Goal: Task Accomplishment & Management: Use online tool/utility

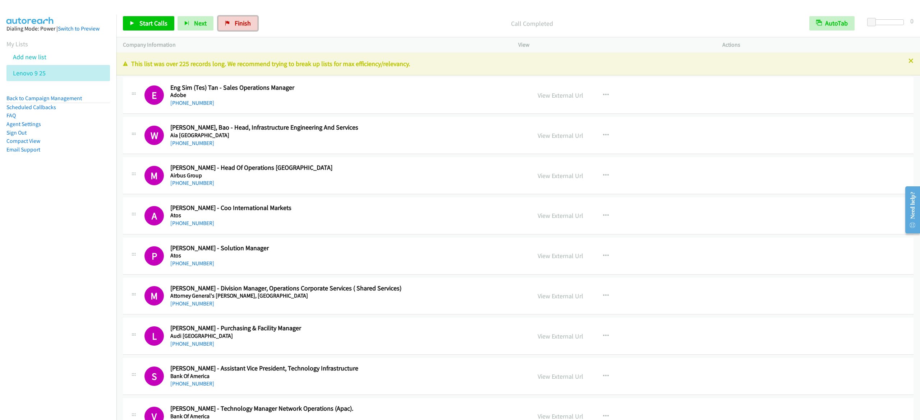
drag, startPoint x: 229, startPoint y: 26, endPoint x: 517, endPoint y: 76, distance: 291.8
click at [229, 26] on link "Finish" at bounding box center [238, 23] width 40 height 14
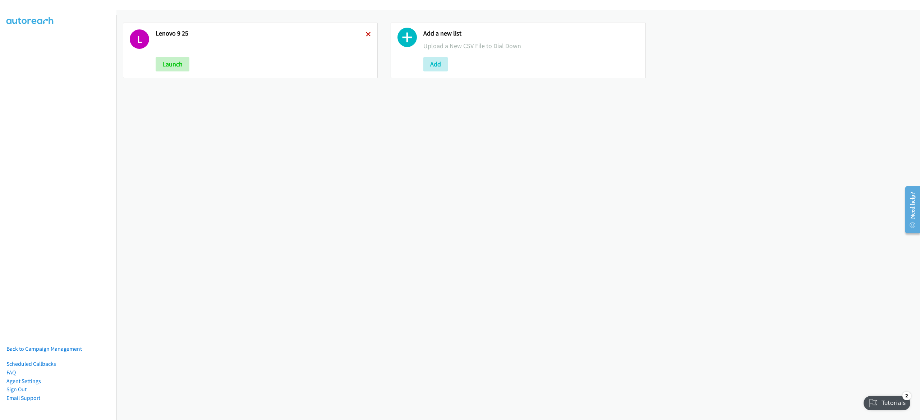
click at [366, 34] on icon at bounding box center [368, 34] width 5 height 5
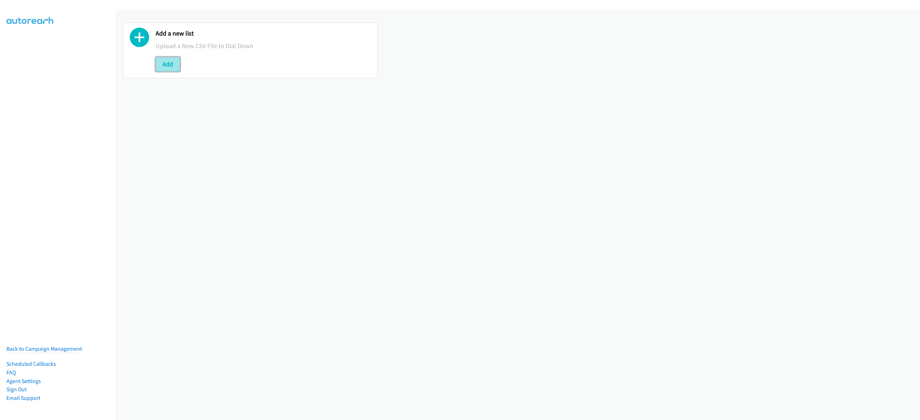
click at [174, 62] on button "Add" at bounding box center [168, 64] width 24 height 14
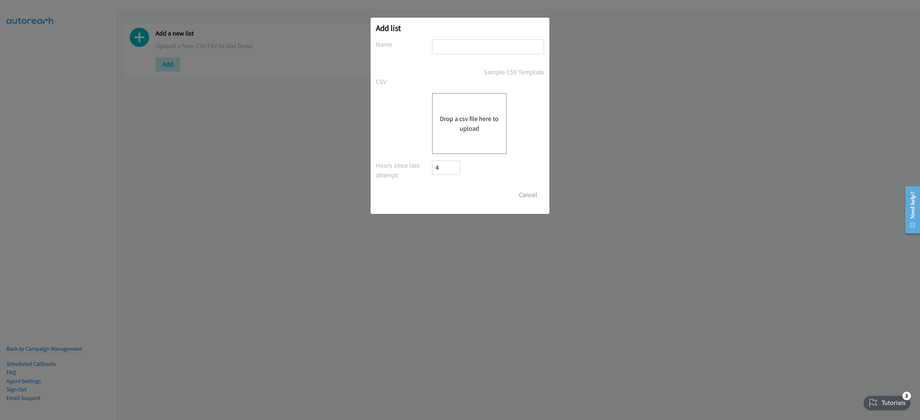
click at [443, 52] on input "text" at bounding box center [488, 47] width 112 height 15
type input "lenovo 9-25"
click at [485, 129] on button "Drop a csv file here to upload" at bounding box center [469, 123] width 59 height 19
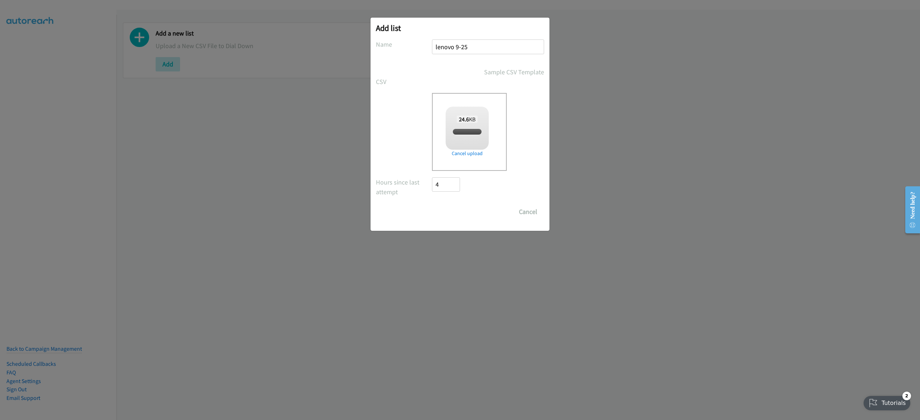
checkbox input "true"
click at [453, 209] on input "Save List" at bounding box center [451, 212] width 38 height 14
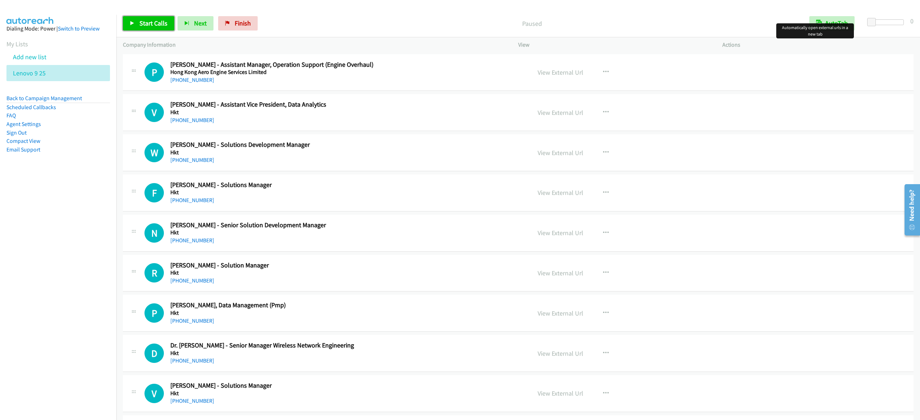
click at [142, 22] on span "Start Calls" at bounding box center [153, 23] width 28 height 8
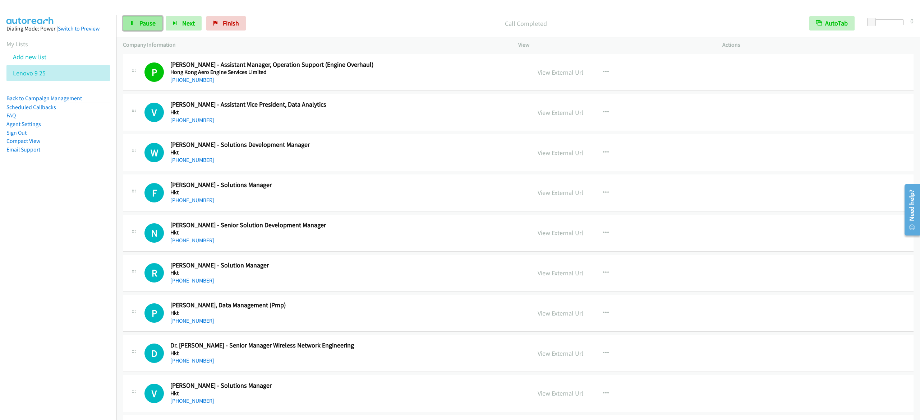
click at [147, 26] on span "Pause" at bounding box center [147, 23] width 16 height 8
click at [158, 20] on span "Start Calls" at bounding box center [153, 23] width 28 height 8
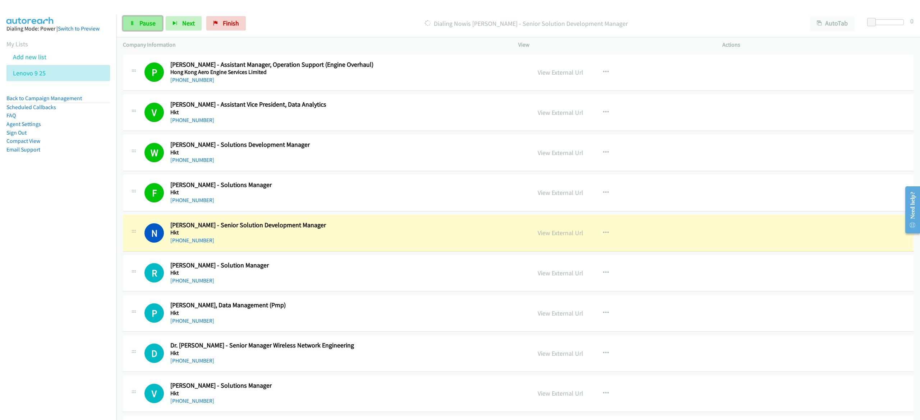
click at [125, 24] on link "Pause" at bounding box center [143, 23] width 40 height 14
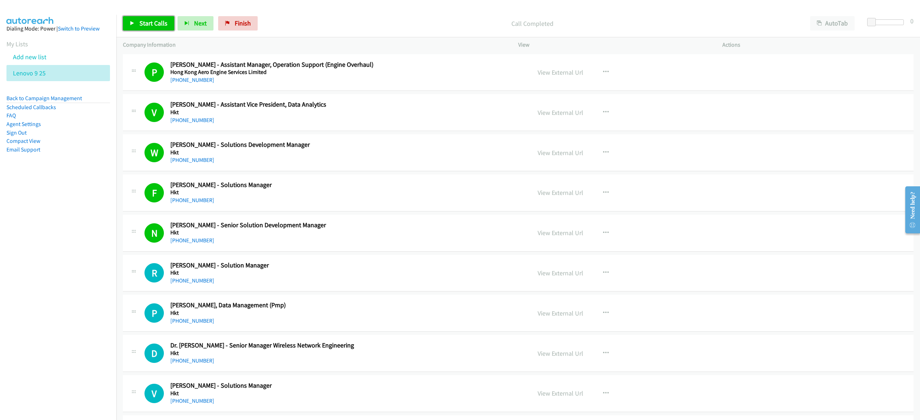
click at [145, 22] on span "Start Calls" at bounding box center [153, 23] width 28 height 8
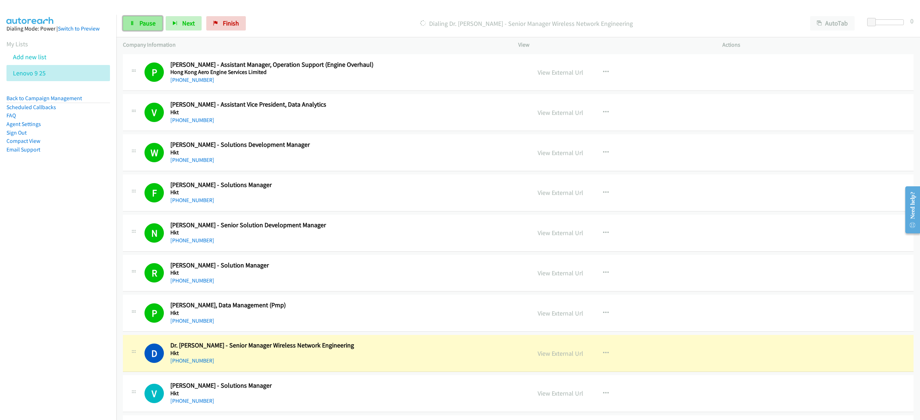
click at [140, 24] on span "Pause" at bounding box center [147, 23] width 16 height 8
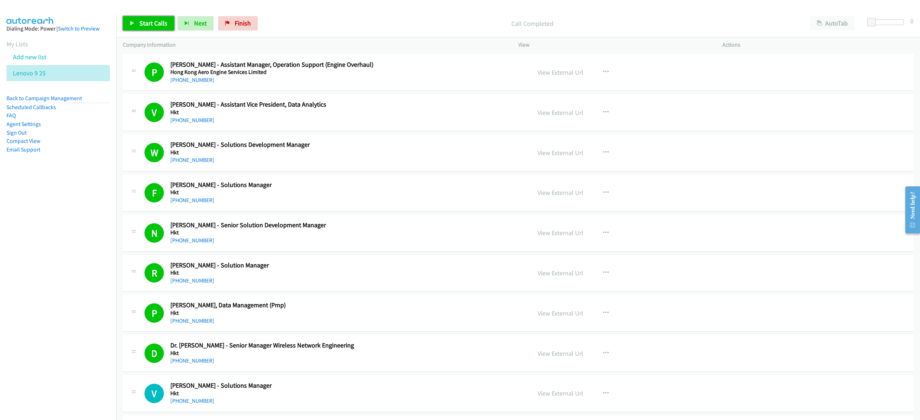
click at [160, 21] on span "Start Calls" at bounding box center [153, 23] width 28 height 8
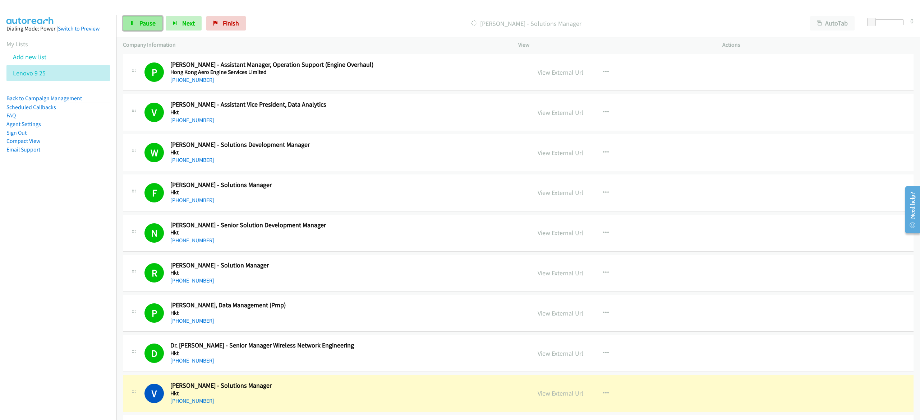
click at [135, 23] on link "Pause" at bounding box center [143, 23] width 40 height 14
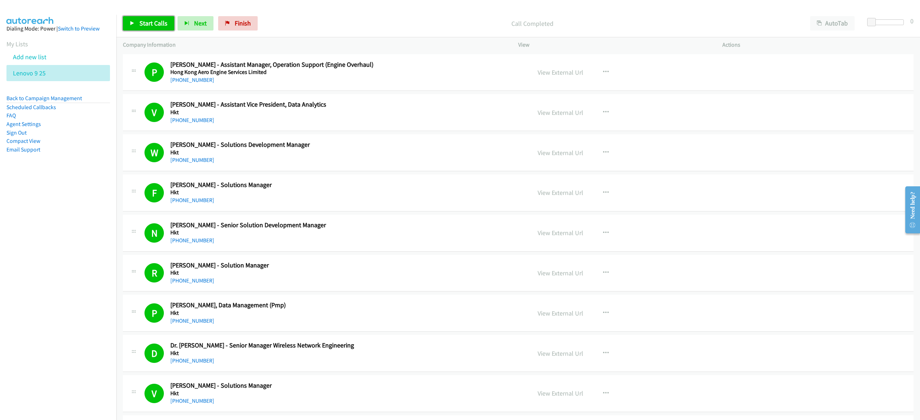
click at [141, 26] on span "Start Calls" at bounding box center [153, 23] width 28 height 8
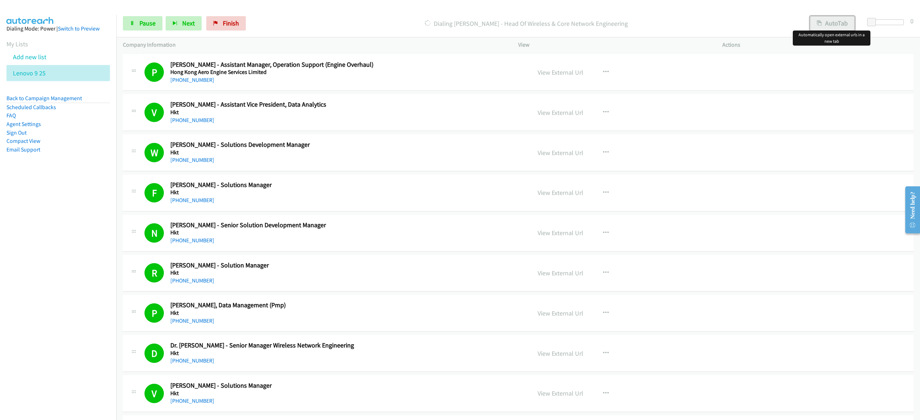
click at [838, 26] on button "AutoTab" at bounding box center [832, 23] width 45 height 14
click at [145, 27] on span "Pause" at bounding box center [147, 23] width 16 height 8
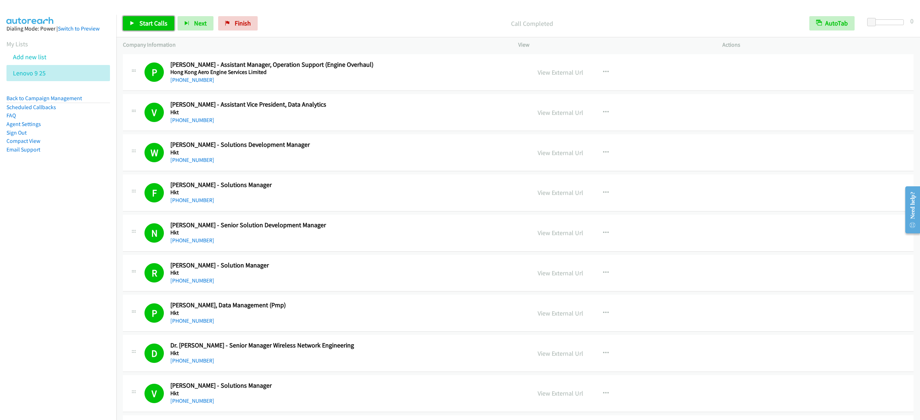
click at [155, 30] on link "Start Calls" at bounding box center [148, 23] width 51 height 14
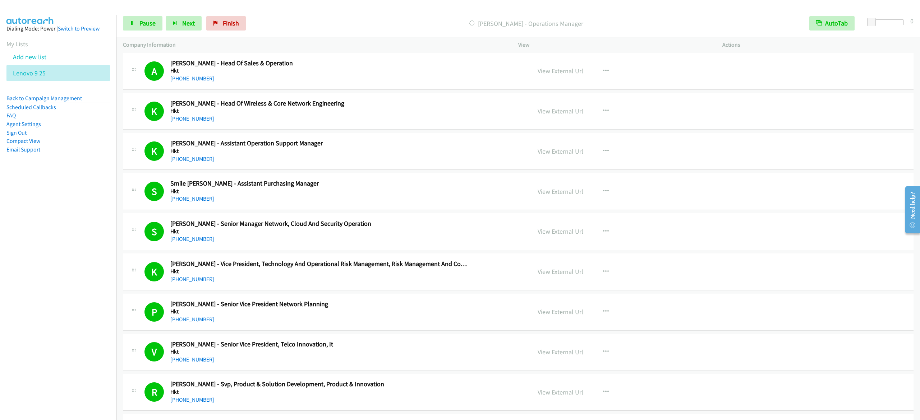
scroll to position [431, 0]
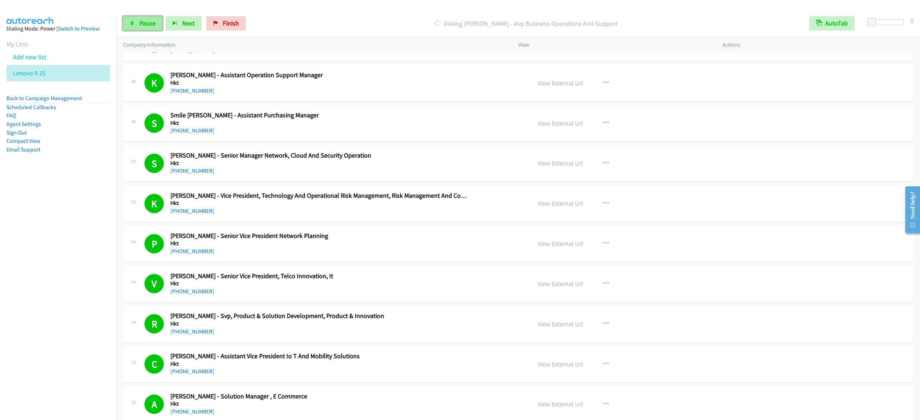
click at [135, 23] on link "Pause" at bounding box center [143, 23] width 40 height 14
click at [145, 17] on link "Start Calls" at bounding box center [148, 23] width 51 height 14
click at [150, 26] on span "Pause" at bounding box center [147, 23] width 16 height 8
click at [149, 24] on span "Start Calls" at bounding box center [153, 23] width 28 height 8
click at [127, 20] on link "Pause" at bounding box center [143, 23] width 40 height 14
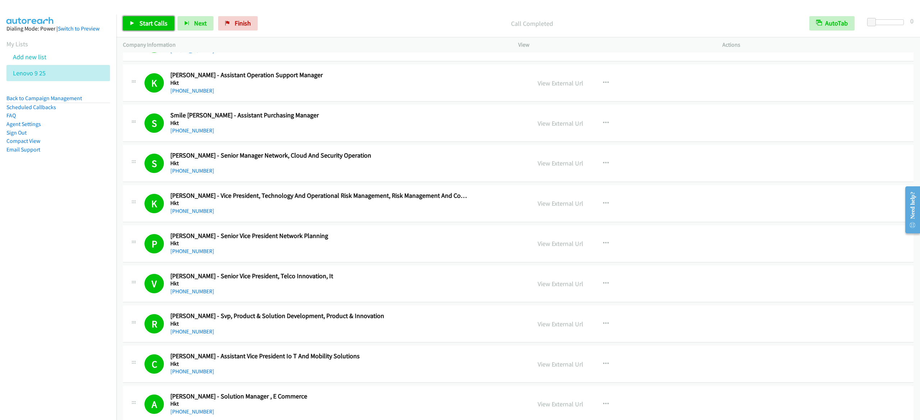
click at [149, 21] on span "Start Calls" at bounding box center [153, 23] width 28 height 8
click at [131, 27] on link "Pause" at bounding box center [143, 23] width 40 height 14
click at [153, 26] on span "Start Calls" at bounding box center [153, 23] width 28 height 8
click at [145, 24] on span "Pause" at bounding box center [147, 23] width 16 height 8
click at [161, 27] on link "Start Calls" at bounding box center [148, 23] width 51 height 14
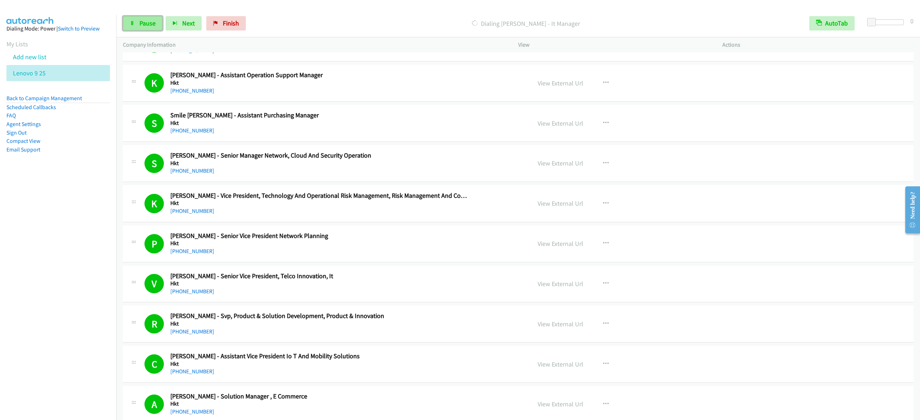
click at [135, 24] on link "Pause" at bounding box center [143, 23] width 40 height 14
click at [165, 19] on link "Start Calls" at bounding box center [148, 23] width 51 height 14
click at [141, 21] on span "Pause" at bounding box center [147, 23] width 16 height 8
click at [397, 26] on p "Call Completed" at bounding box center [531, 24] width 529 height 10
click at [135, 26] on link "Start Calls" at bounding box center [148, 23] width 51 height 14
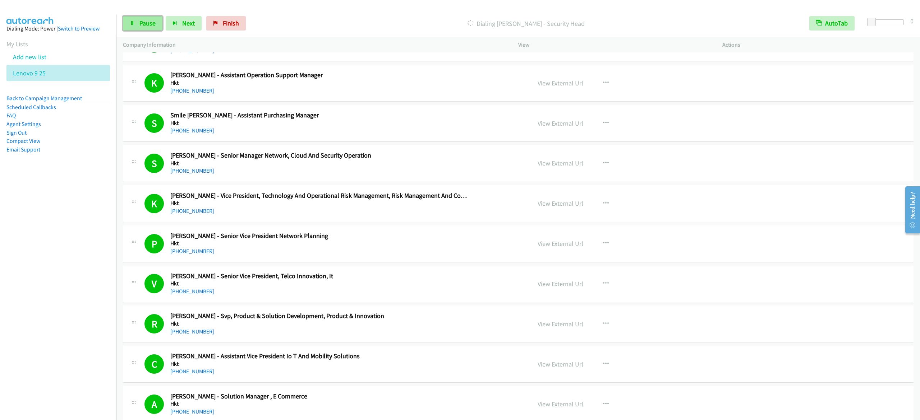
click at [149, 23] on span "Pause" at bounding box center [147, 23] width 16 height 8
click at [154, 24] on span "Start Calls" at bounding box center [153, 23] width 28 height 8
click at [137, 27] on link "Pause" at bounding box center [143, 23] width 40 height 14
click at [159, 27] on link "Start Calls" at bounding box center [148, 23] width 51 height 14
click at [141, 22] on span "Pause" at bounding box center [147, 23] width 16 height 8
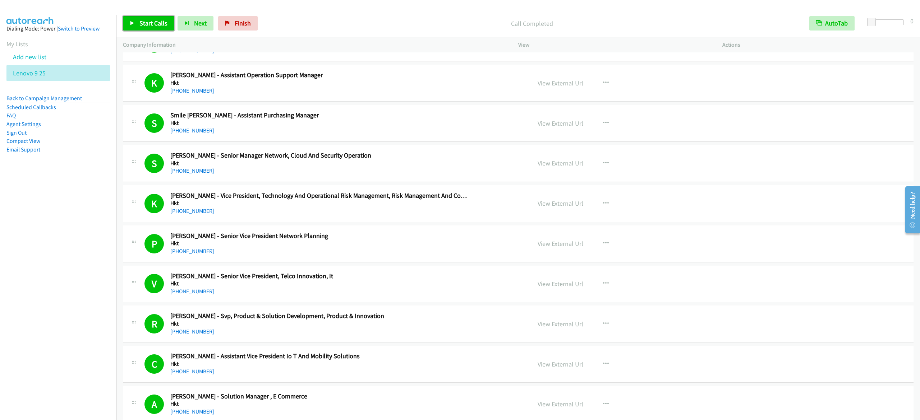
click at [165, 20] on span "Start Calls" at bounding box center [153, 23] width 28 height 8
click at [137, 24] on link "Pause" at bounding box center [143, 23] width 40 height 14
click at [159, 21] on span "Start Calls" at bounding box center [153, 23] width 28 height 8
click at [144, 21] on span "Pause" at bounding box center [147, 23] width 16 height 8
click at [133, 27] on link "Start Calls" at bounding box center [148, 23] width 51 height 14
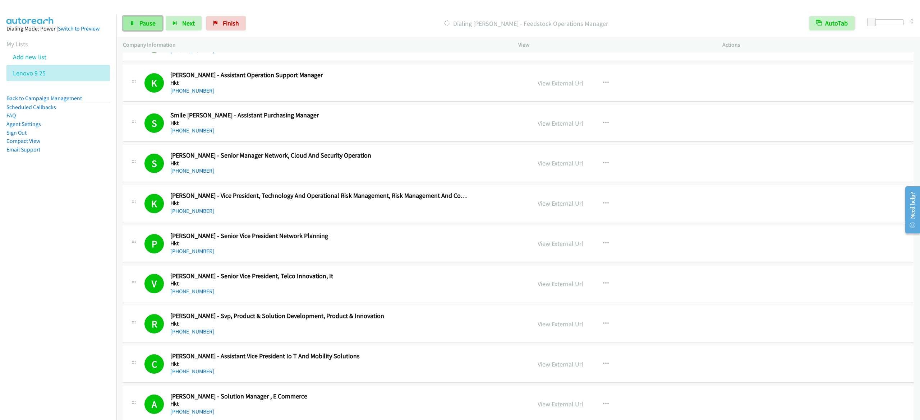
click at [141, 24] on span "Pause" at bounding box center [147, 23] width 16 height 8
click at [138, 21] on link "Start Calls" at bounding box center [148, 23] width 51 height 14
click at [133, 18] on link "Pause" at bounding box center [143, 23] width 40 height 14
click at [152, 21] on span "Start Calls" at bounding box center [153, 23] width 28 height 8
click at [145, 24] on span "Pause" at bounding box center [147, 23] width 16 height 8
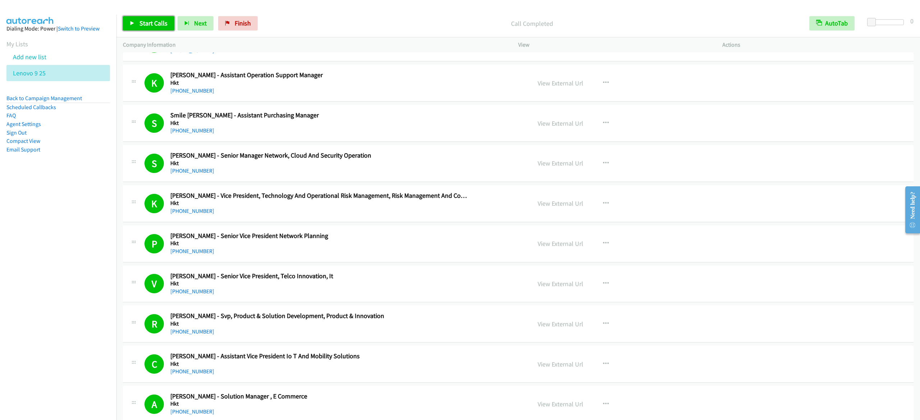
click at [151, 21] on span "Start Calls" at bounding box center [153, 23] width 28 height 8
click at [149, 27] on span "Pause" at bounding box center [147, 23] width 16 height 8
click at [156, 21] on span "Start Calls" at bounding box center [153, 23] width 28 height 8
click at [132, 24] on icon at bounding box center [132, 23] width 5 height 5
click at [165, 22] on span "Start Calls" at bounding box center [153, 23] width 28 height 8
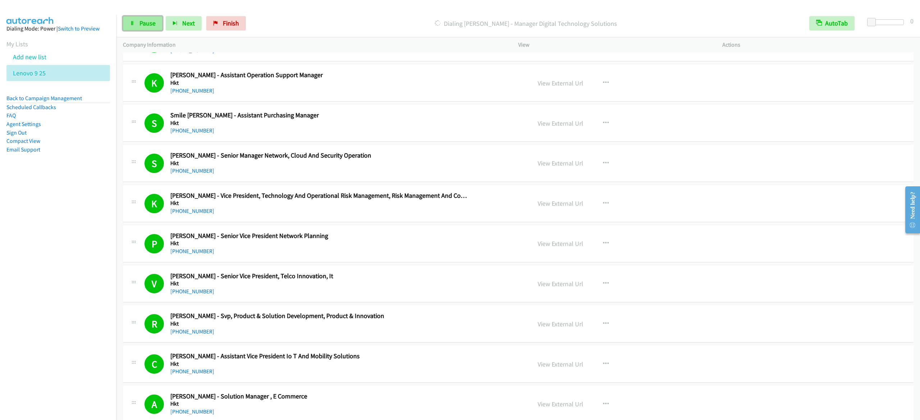
click at [131, 27] on link "Pause" at bounding box center [143, 23] width 40 height 14
click at [135, 24] on link "Start Calls" at bounding box center [148, 23] width 51 height 14
click at [62, 245] on nav "Dialing Mode: Power | Switch to Preview My Lists Add new list Lenovo 9 25 Back …" at bounding box center [58, 225] width 117 height 420
click at [144, 24] on span "Pause" at bounding box center [147, 23] width 16 height 8
click at [152, 24] on span "Start Calls" at bounding box center [153, 23] width 28 height 8
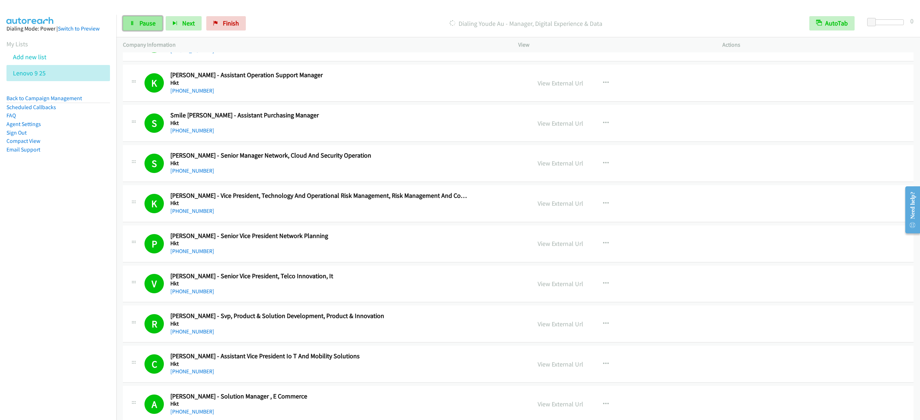
click at [152, 20] on span "Pause" at bounding box center [147, 23] width 16 height 8
click at [153, 27] on span "Start Calls" at bounding box center [153, 23] width 28 height 8
click at [138, 22] on link "Pause" at bounding box center [143, 23] width 40 height 14
click at [150, 18] on link "Start Calls" at bounding box center [148, 23] width 51 height 14
click at [375, 19] on p "Dialing Alan Lee - Cyber Security Manager" at bounding box center [525, 24] width 541 height 10
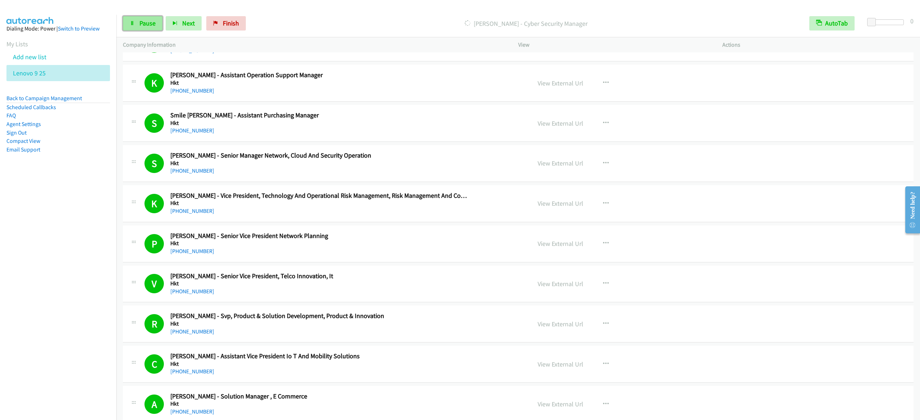
click at [148, 24] on span "Pause" at bounding box center [147, 23] width 16 height 8
click at [145, 22] on span "Start Calls" at bounding box center [153, 23] width 28 height 8
drag, startPoint x: 133, startPoint y: 21, endPoint x: 142, endPoint y: 23, distance: 9.1
click at [133, 21] on icon at bounding box center [132, 23] width 5 height 5
click at [164, 17] on link "Start Calls" at bounding box center [148, 23] width 51 height 14
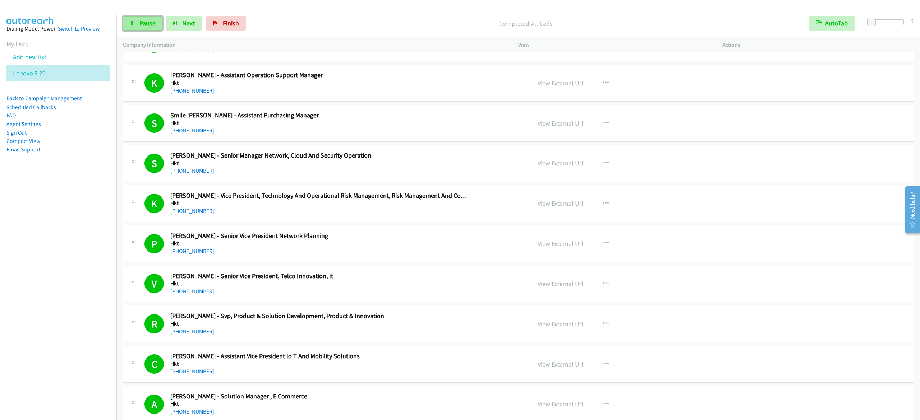
click at [147, 24] on span "Pause" at bounding box center [147, 23] width 16 height 8
click at [147, 24] on span "Start Calls" at bounding box center [153, 23] width 28 height 8
click at [141, 25] on span "Pause" at bounding box center [147, 23] width 16 height 8
click at [158, 22] on span "Start Calls" at bounding box center [153, 23] width 28 height 8
click at [41, 221] on nav "Dialing Mode: Power | Switch to Preview My Lists Add new list Lenovo 9 25 Back …" at bounding box center [58, 225] width 117 height 420
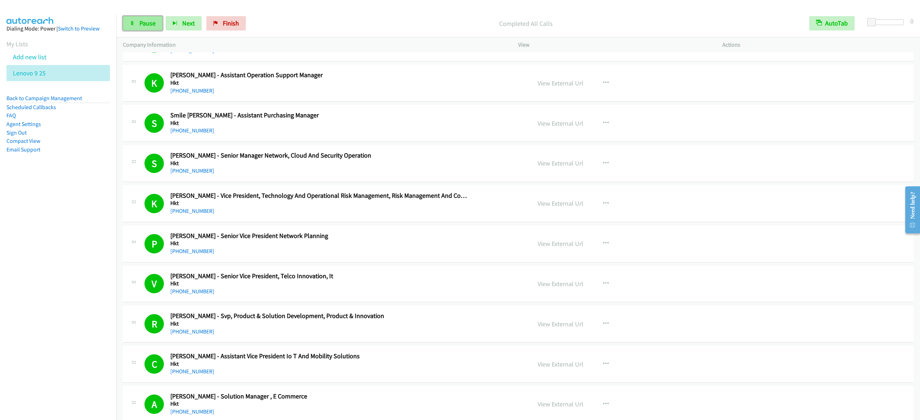
click at [146, 27] on link "Pause" at bounding box center [143, 23] width 40 height 14
click at [153, 25] on span "Start Calls" at bounding box center [153, 23] width 28 height 8
click at [126, 28] on link "Pause" at bounding box center [143, 23] width 40 height 14
click at [131, 22] on icon at bounding box center [132, 23] width 5 height 5
click at [144, 20] on span "Pause" at bounding box center [147, 23] width 16 height 8
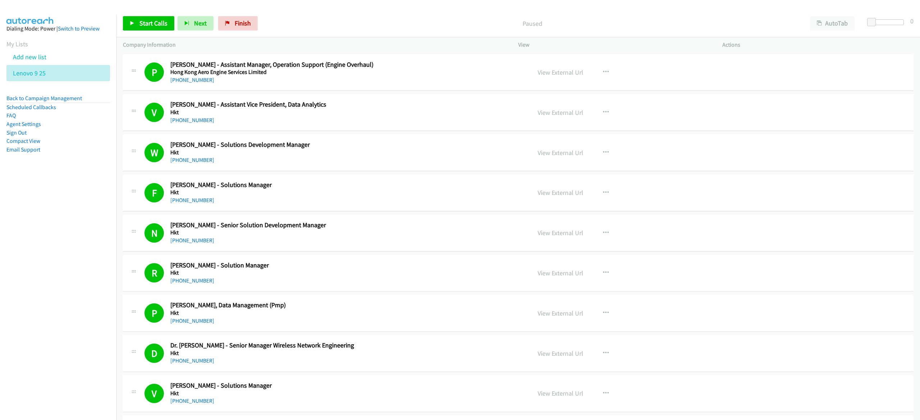
click at [84, 255] on nav "Dialing Mode: Power | Switch to Preview My Lists Add new list Lenovo 9 25 Back …" at bounding box center [58, 225] width 117 height 420
click at [837, 19] on button "AutoTab" at bounding box center [832, 23] width 45 height 14
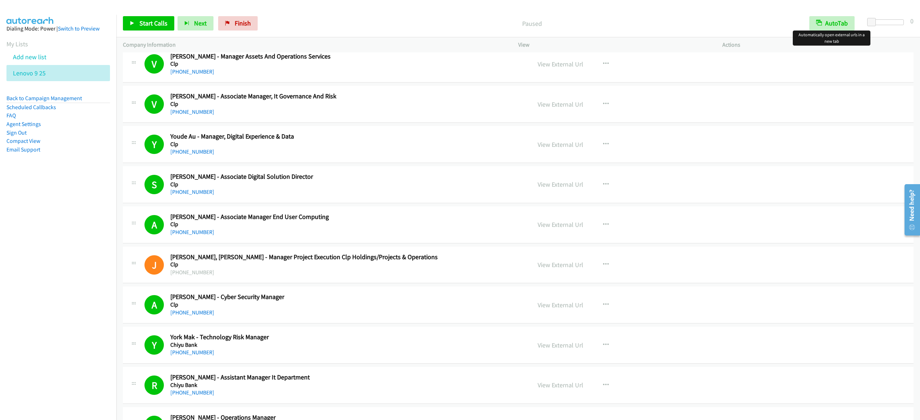
scroll to position [5407, 0]
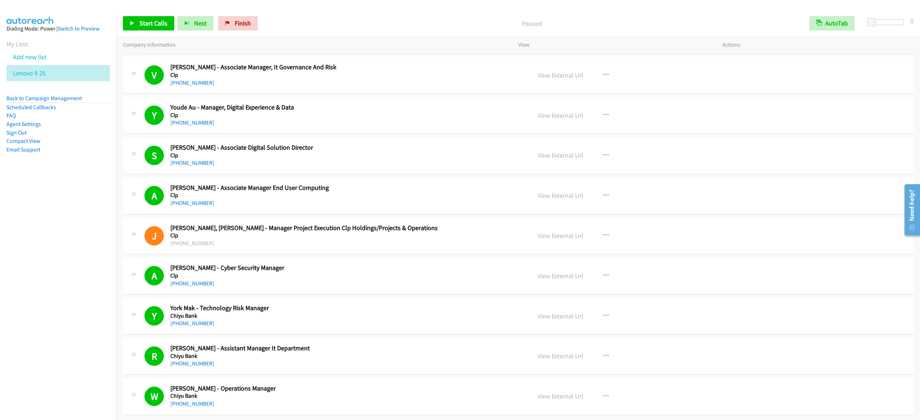
drag, startPoint x: 65, startPoint y: 223, endPoint x: 94, endPoint y: 215, distance: 30.2
click at [65, 223] on nav "Dialing Mode: Power | Switch to Preview My Lists Add new list Lenovo 9 25 Back …" at bounding box center [58, 225] width 117 height 420
click at [54, 227] on nav "Dialing Mode: Power | Switch to Preview My Lists Add new list Lenovo 9 25 Back …" at bounding box center [58, 225] width 117 height 420
drag, startPoint x: 253, startPoint y: 24, endPoint x: 516, endPoint y: 75, distance: 267.5
click at [253, 24] on link "Finish" at bounding box center [238, 23] width 40 height 14
